Goal: Go to known website: Access a specific website the user already knows

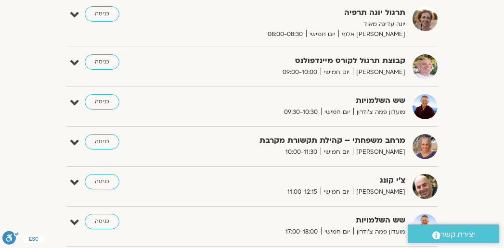
scroll to position [337, 0]
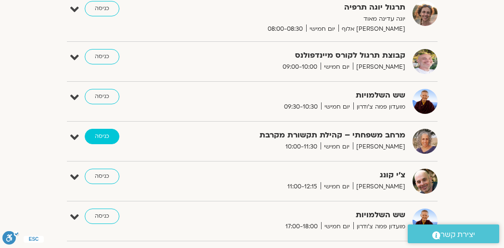
click at [99, 135] on link "כניסה" at bounding box center [102, 136] width 35 height 15
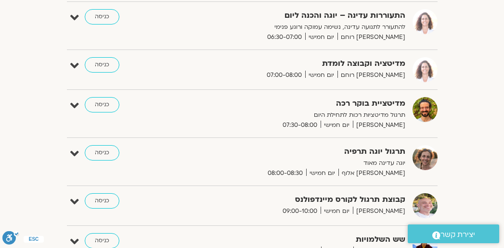
scroll to position [241, 0]
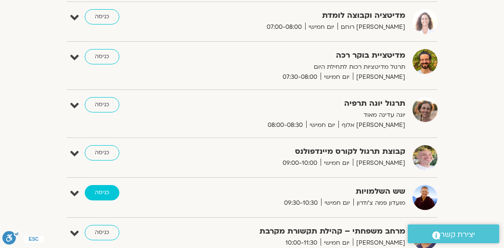
click at [93, 187] on link "כניסה" at bounding box center [102, 192] width 35 height 15
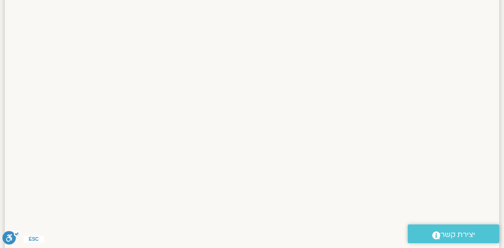
scroll to position [663, 0]
